Goal: Find contact information: Find contact information

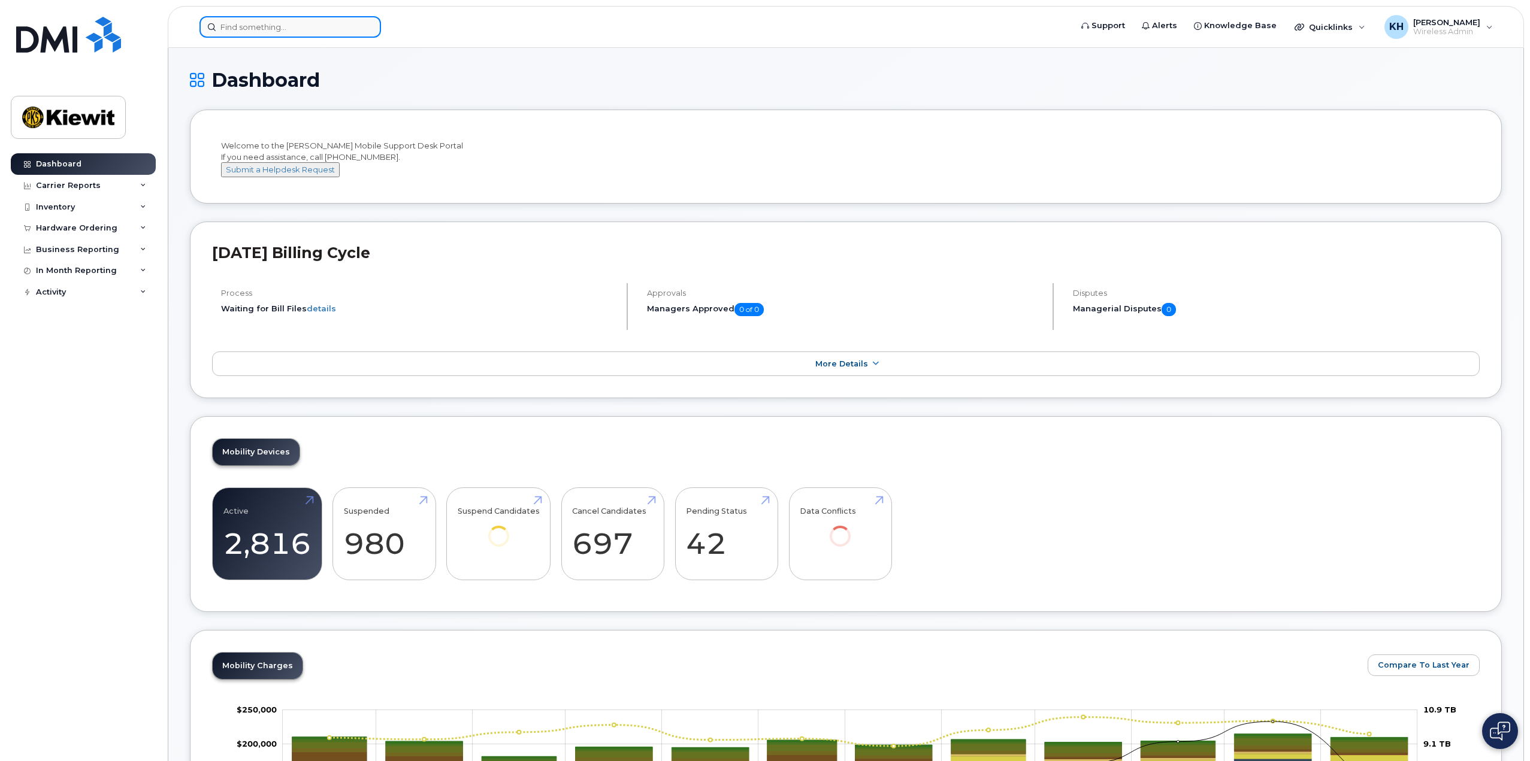
click at [356, 31] on input at bounding box center [289, 27] width 181 height 22
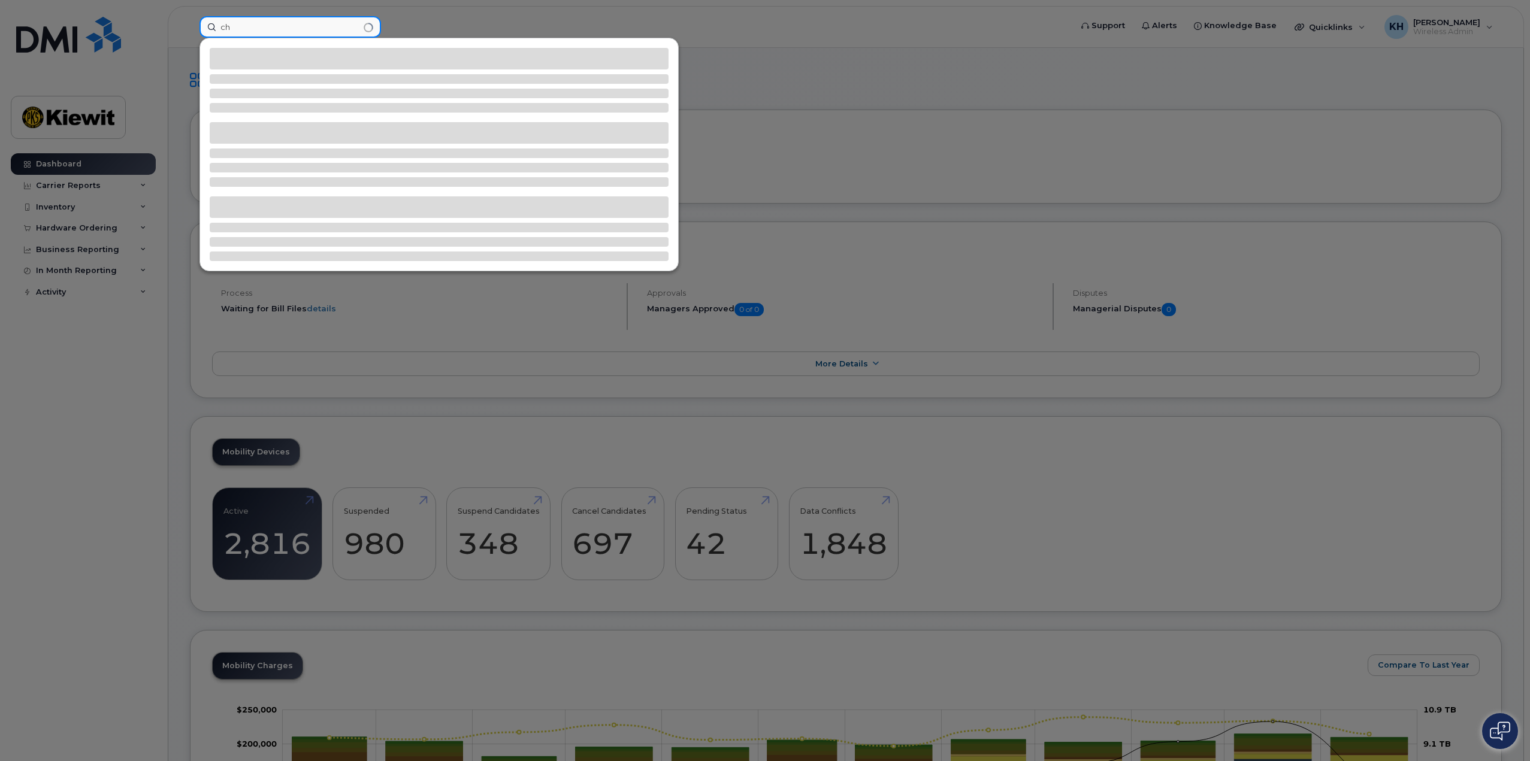
type input "c"
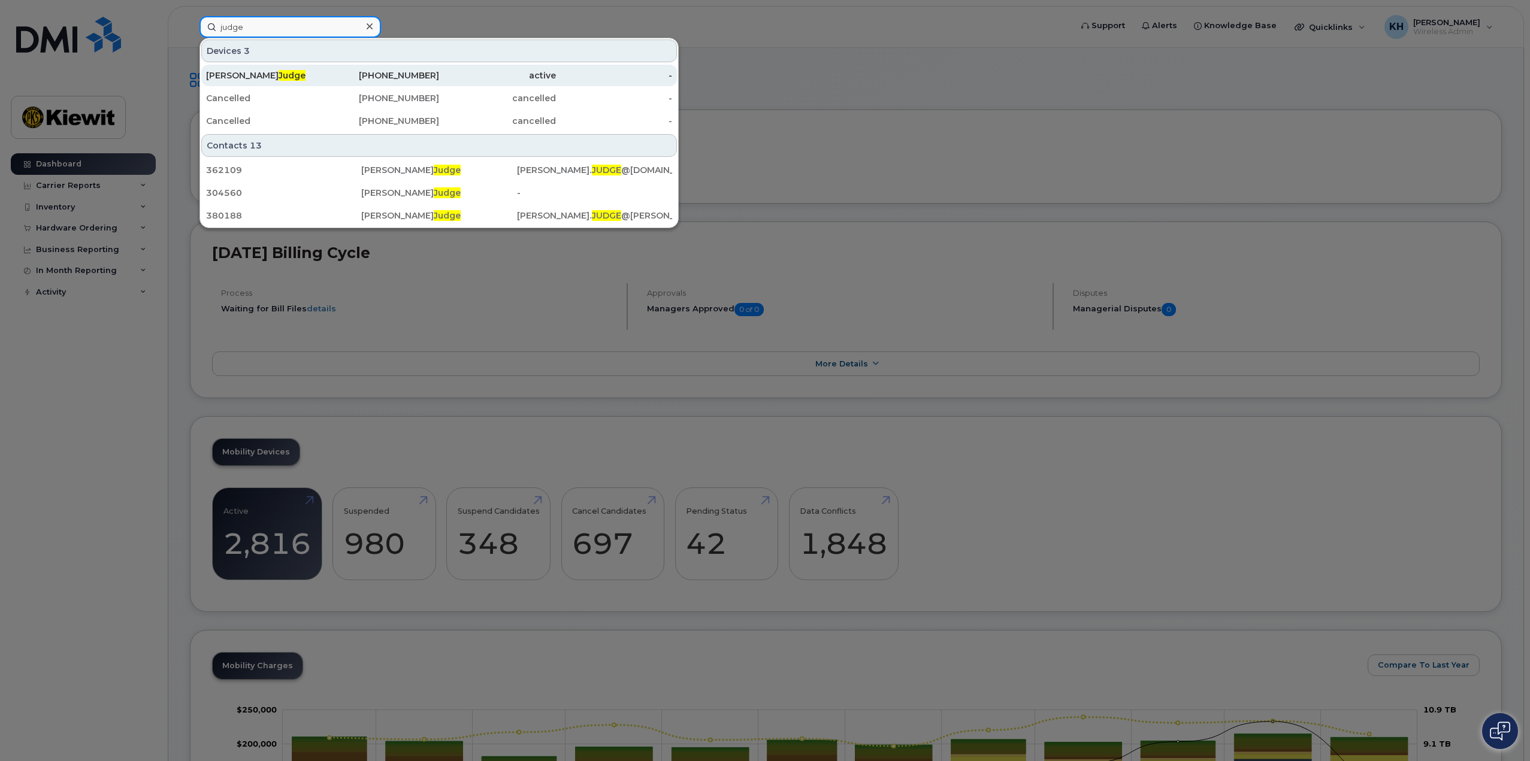
type input "judge"
click at [259, 78] on div "Paul Judge" at bounding box center [264, 75] width 117 height 12
